Goal: Obtain resource: Download file/media

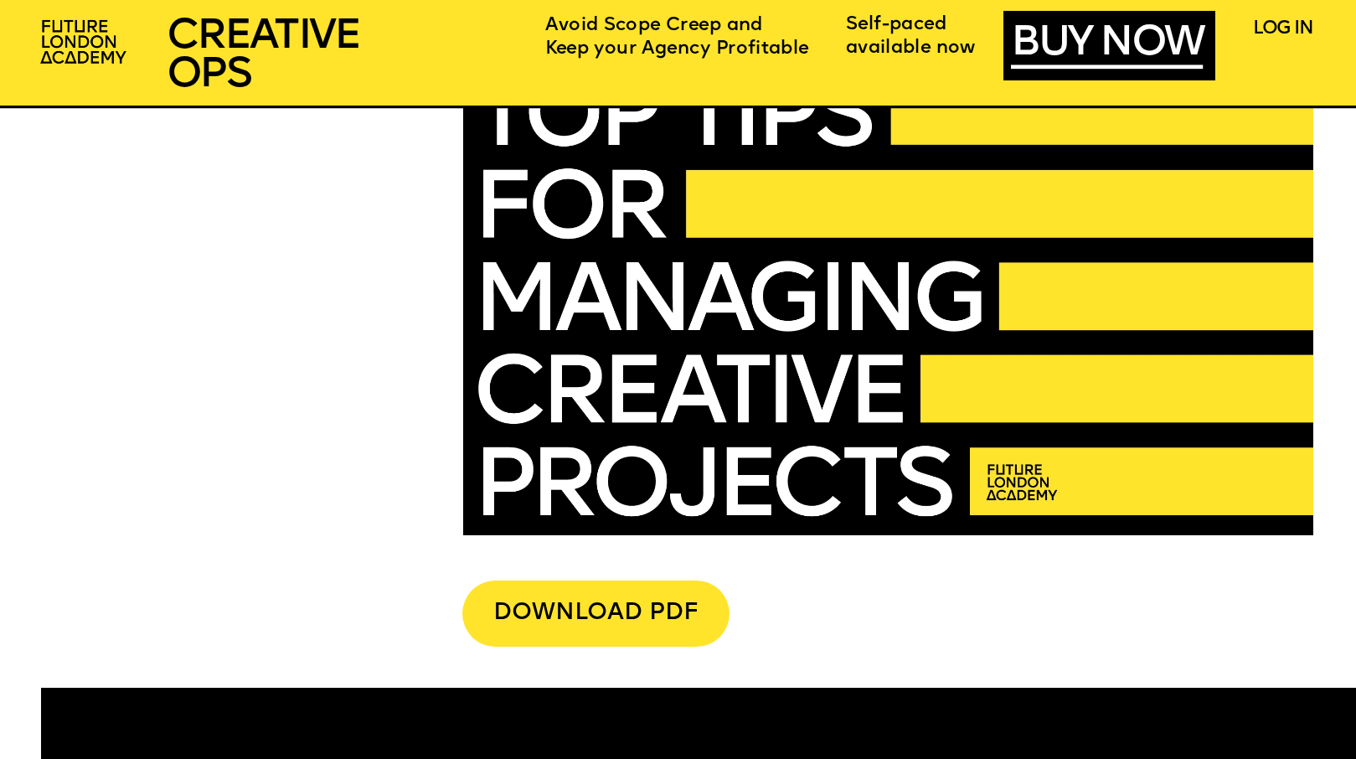
scroll to position [4638, 0]
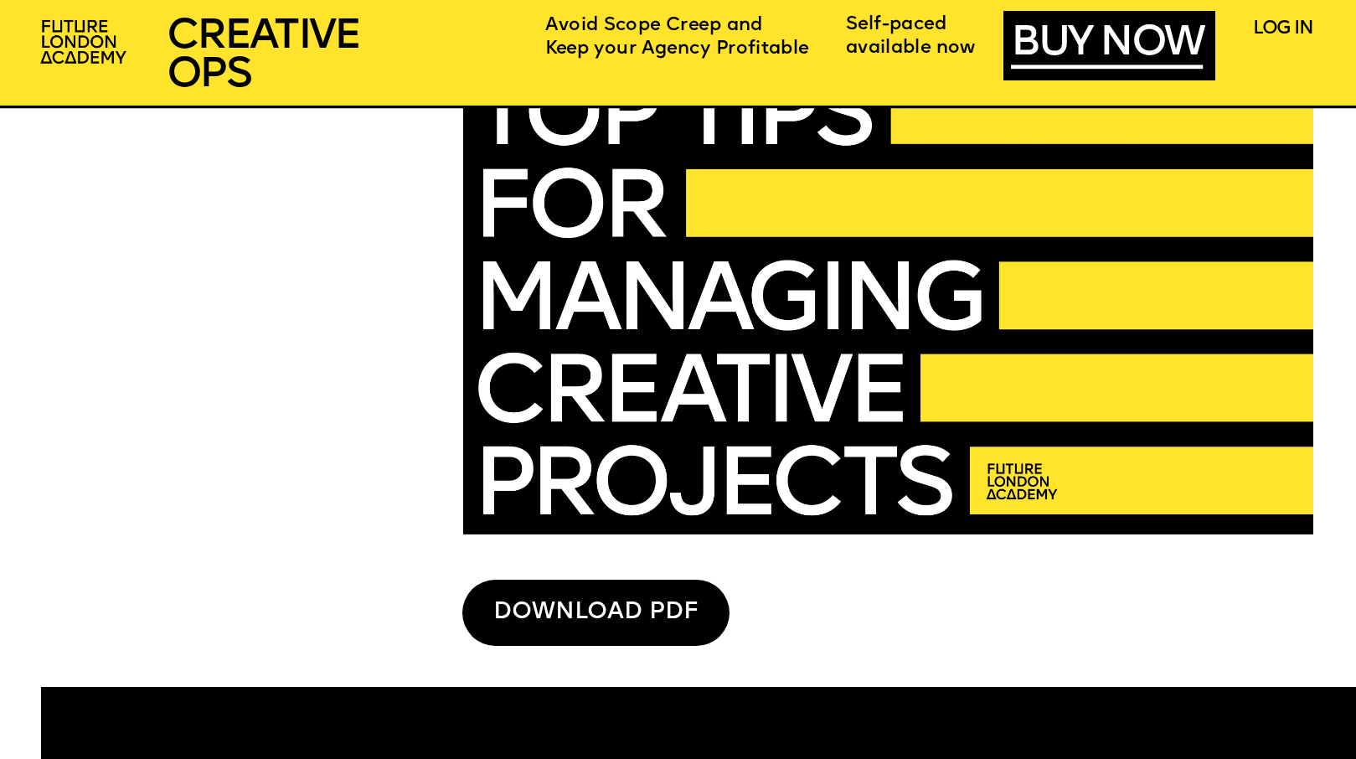
click at [601, 606] on div "DOWNLOAD PDF" at bounding box center [595, 613] width 267 height 66
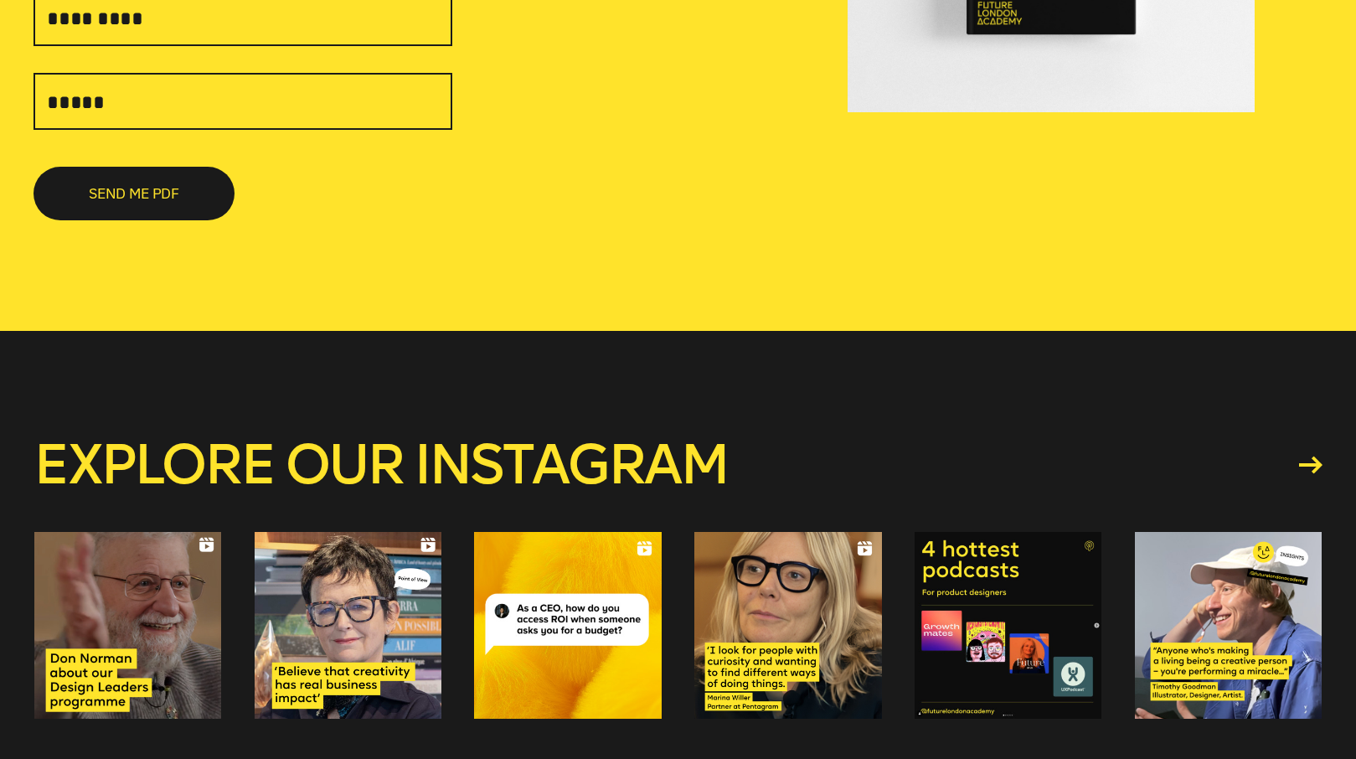
scroll to position [537, 0]
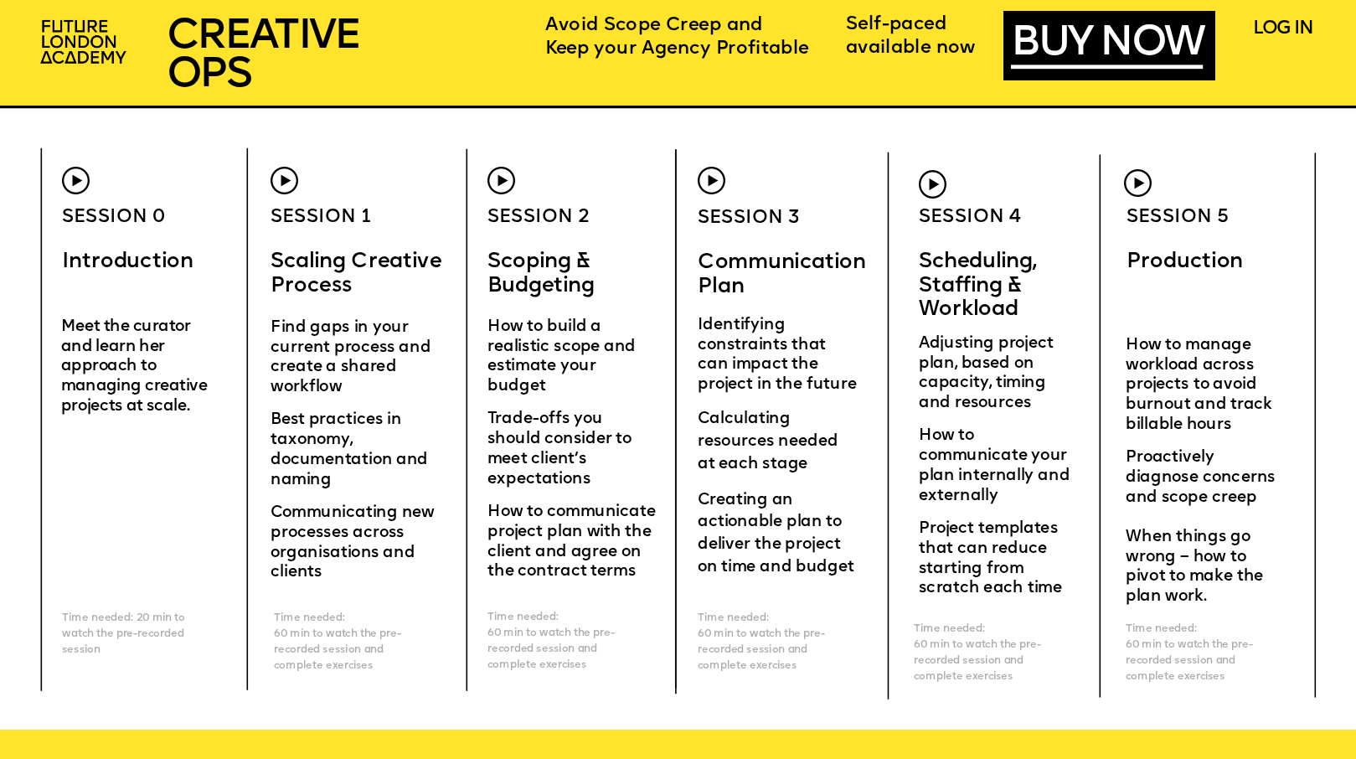
scroll to position [5427, 0]
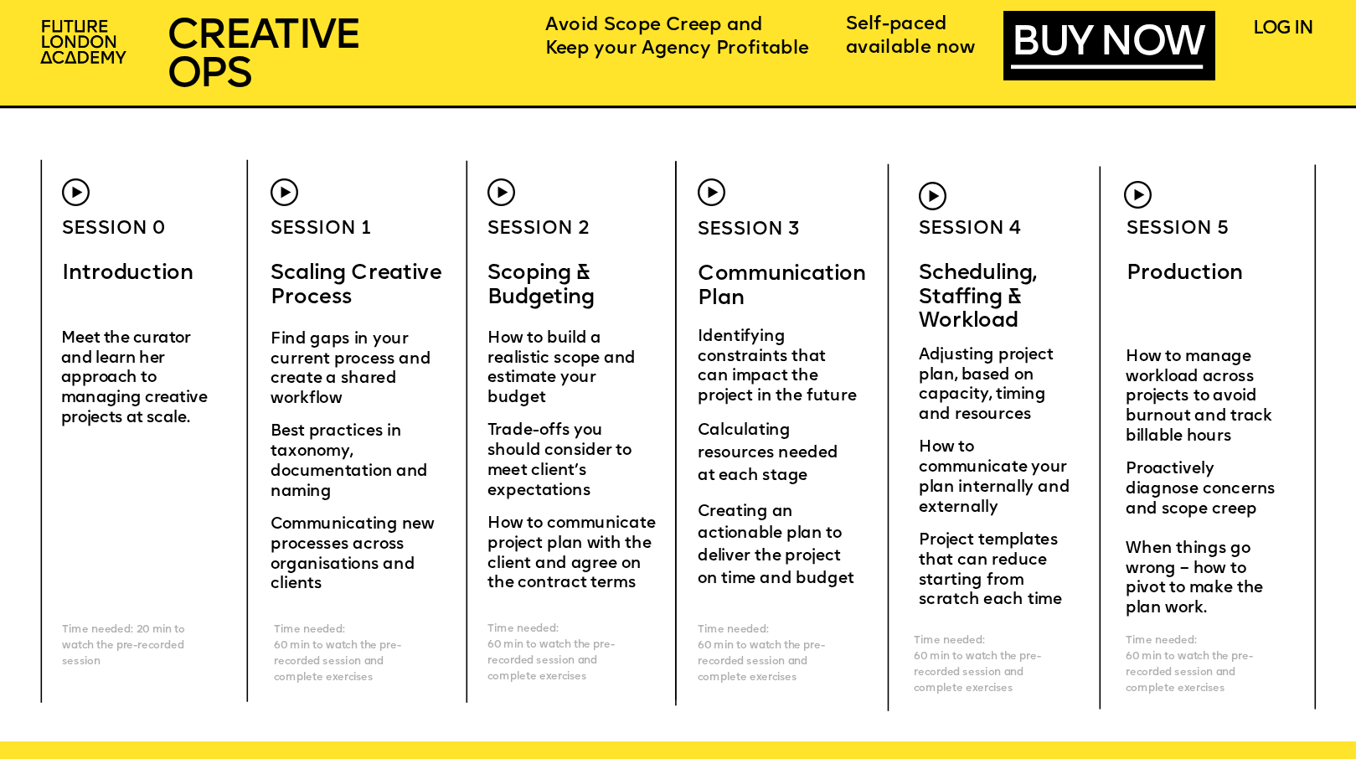
click at [168, 184] on div "CREATIVE OPERatioNS FOR AGENCIES SCHEDULING STAFFING WORKLOAD I really liked th…" at bounding box center [678, 545] width 1356 height 11944
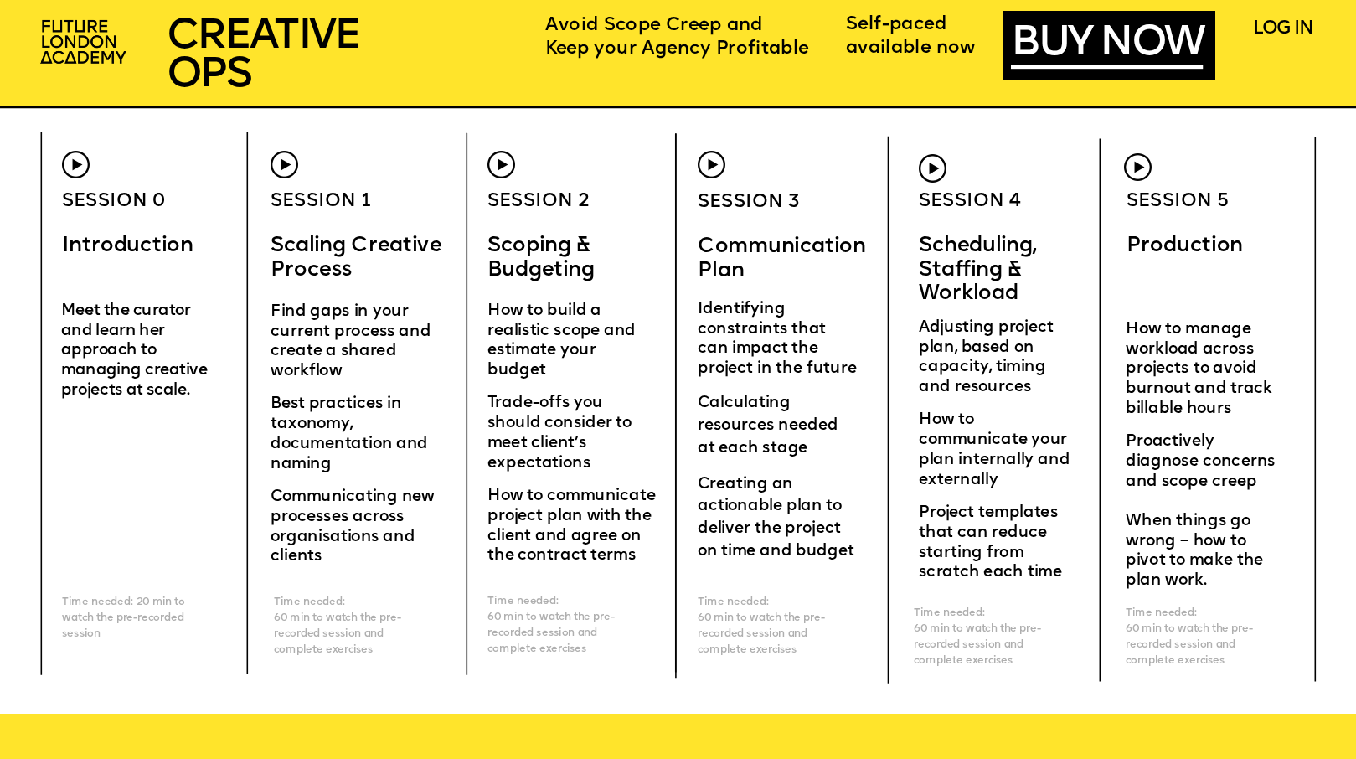
scroll to position [5461, 0]
